Goal: Information Seeking & Learning: Learn about a topic

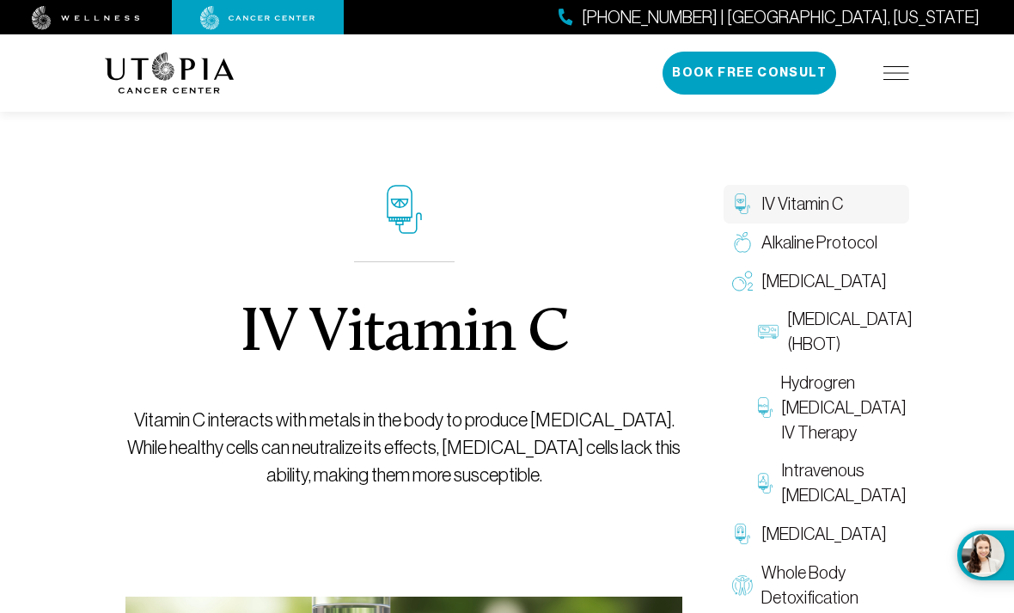
click at [268, 18] on img at bounding box center [257, 18] width 115 height 24
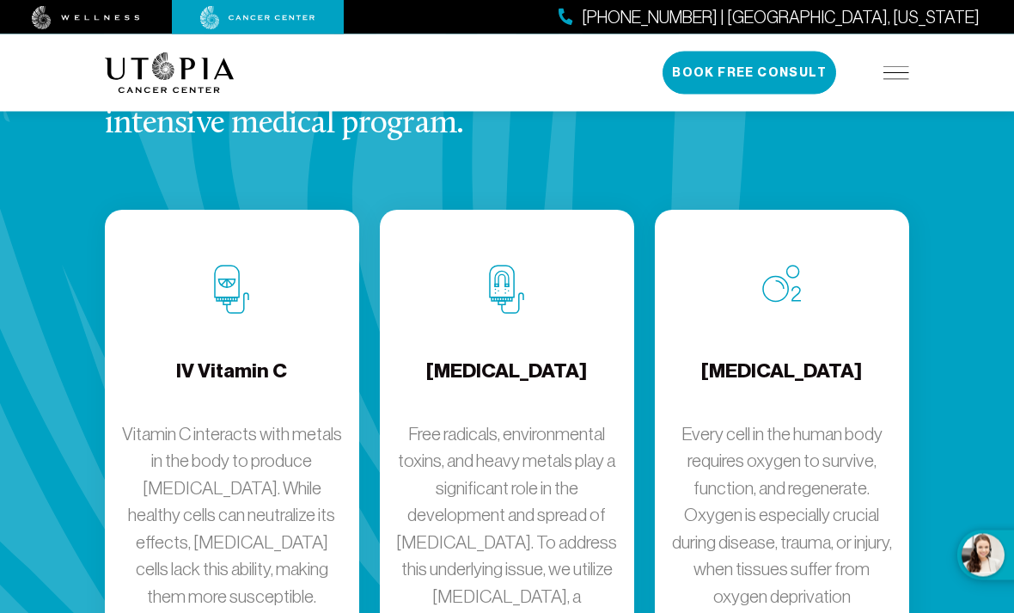
scroll to position [2433, 0]
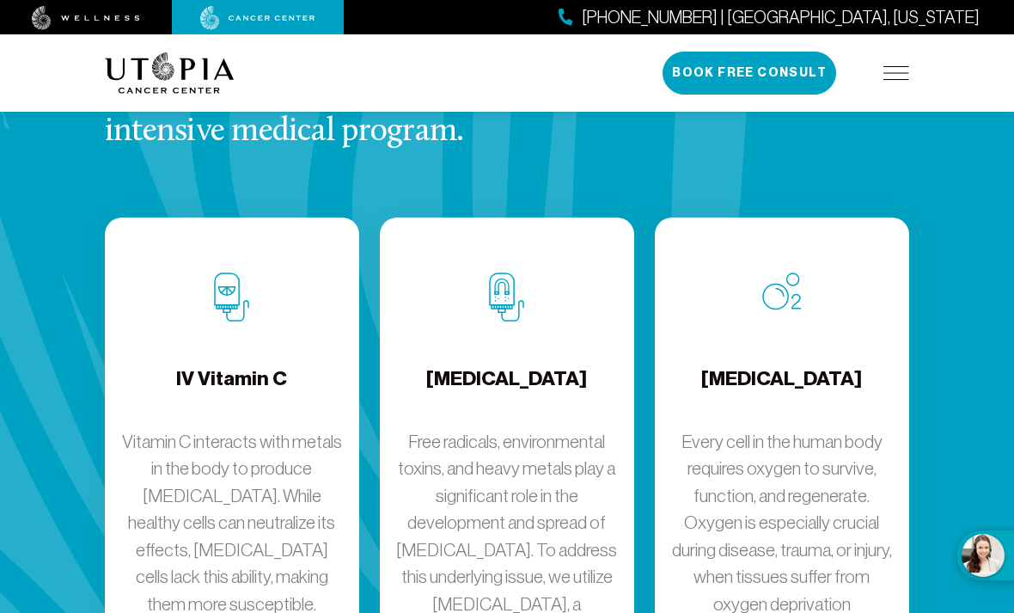
click at [248, 365] on h4 "IV Vitamin C" at bounding box center [231, 393] width 111 height 56
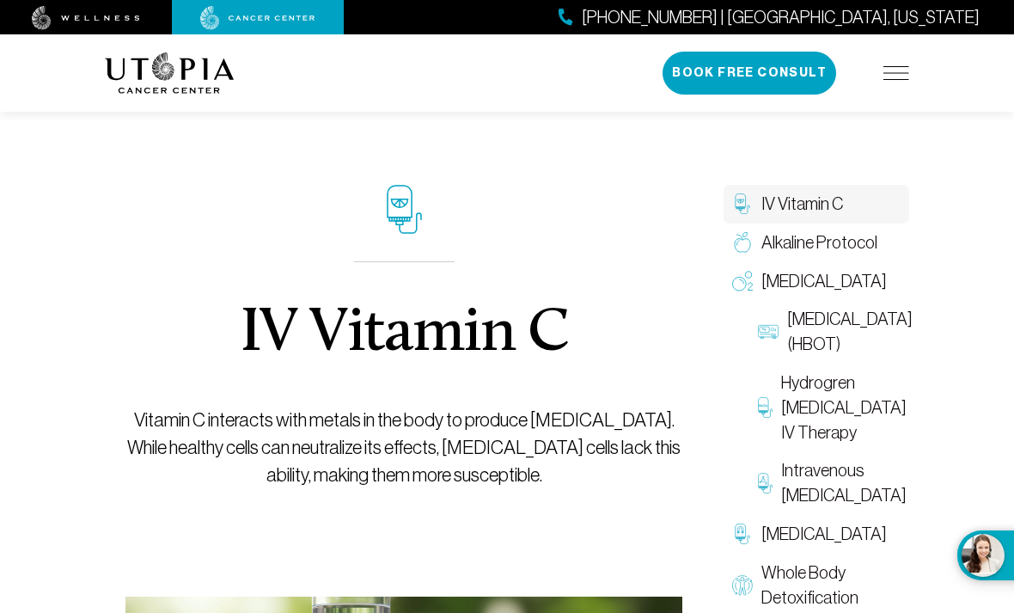
click at [901, 79] on img at bounding box center [896, 73] width 26 height 14
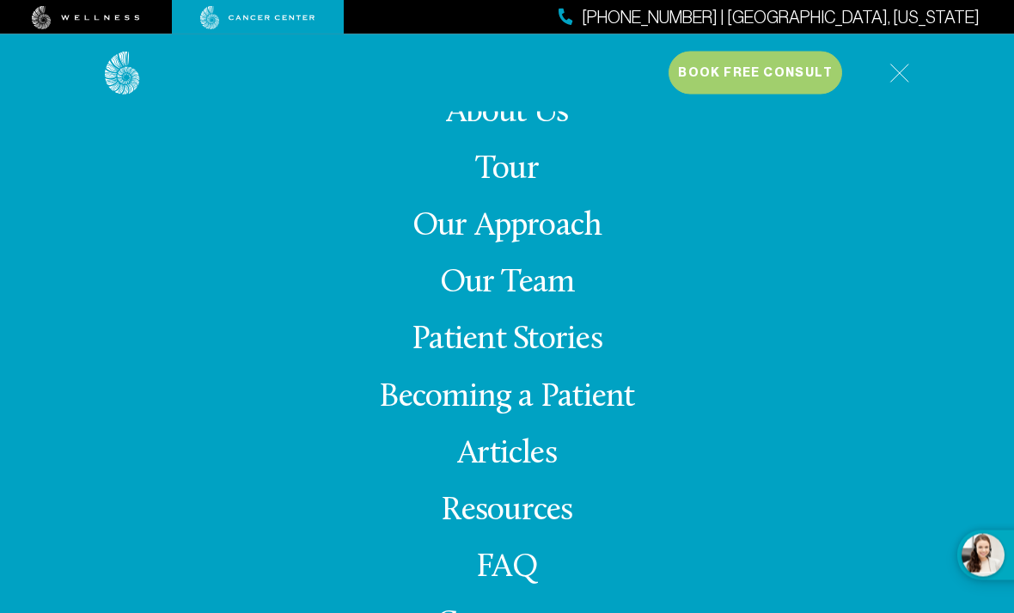
scroll to position [526, 0]
click at [585, 414] on link "Becoming a Patient" at bounding box center [506, 398] width 255 height 34
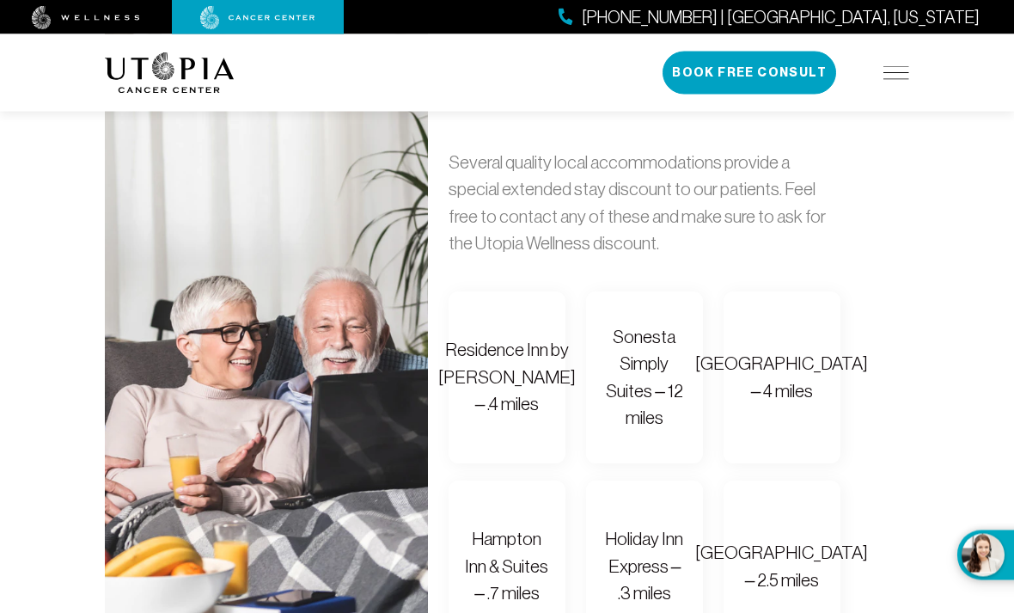
scroll to position [1177, 0]
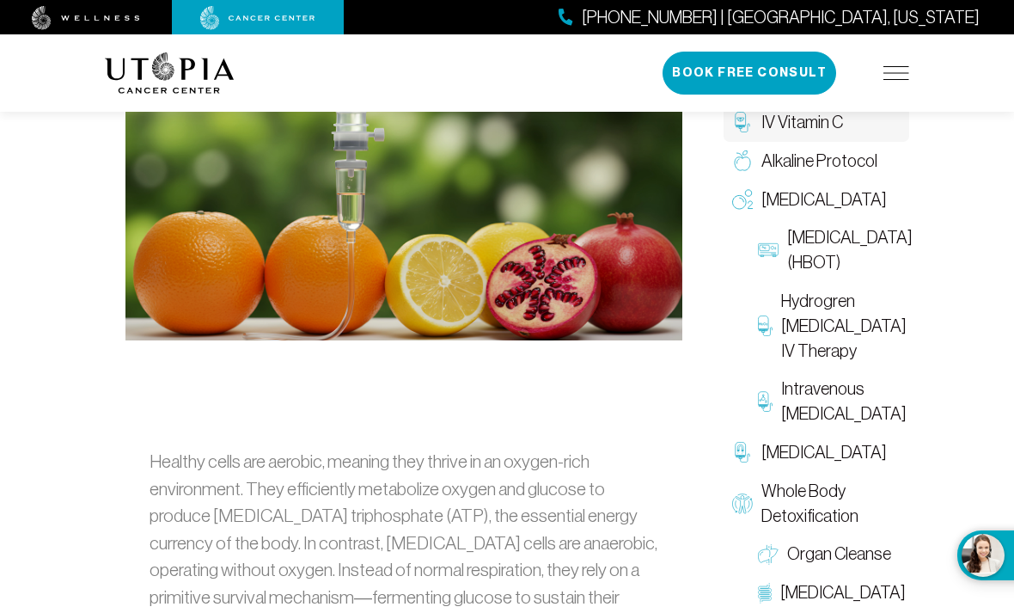
scroll to position [527, 0]
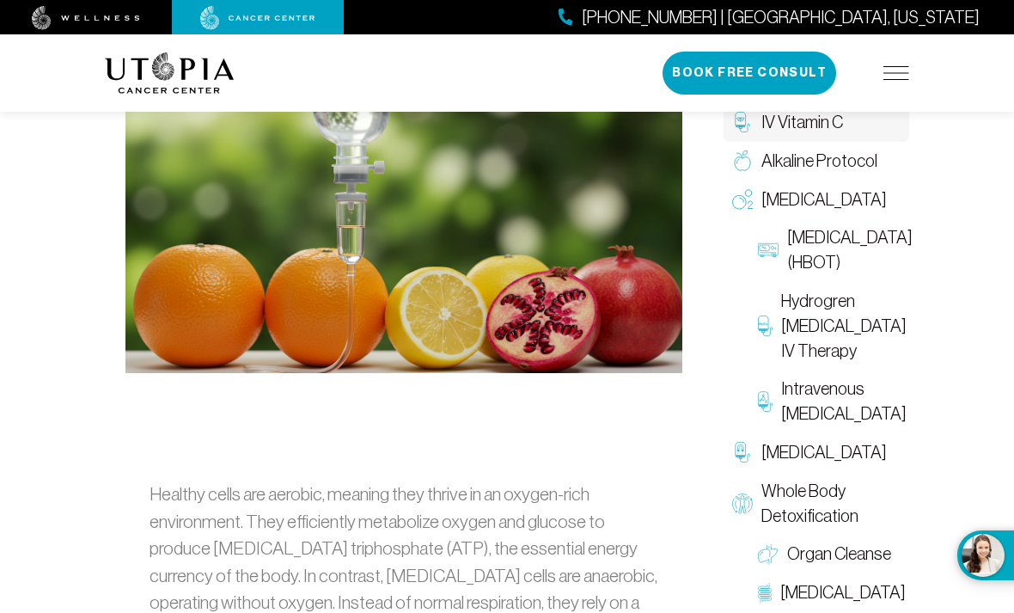
scroll to position [2433, 0]
